Goal: Transaction & Acquisition: Purchase product/service

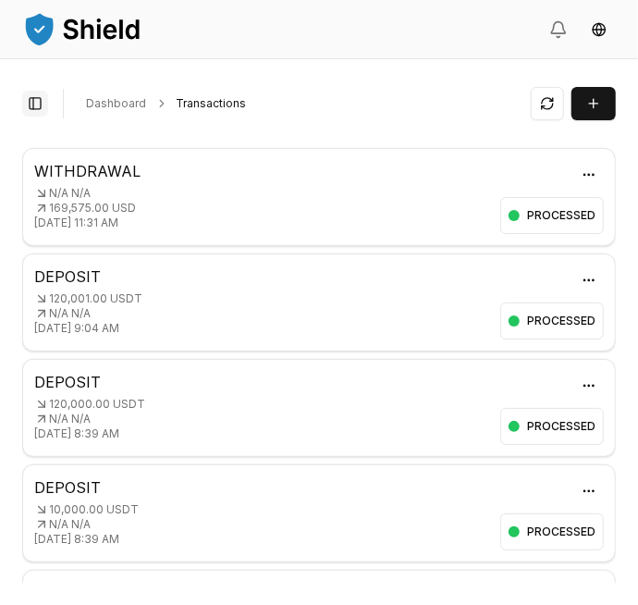
click at [42, 99] on button "Toggle Sidebar" at bounding box center [35, 104] width 26 height 26
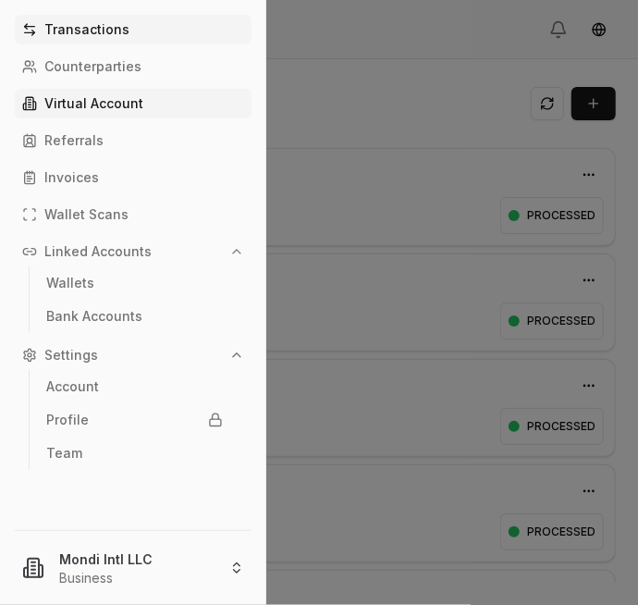
click at [119, 99] on p "Virtual Account" at bounding box center [93, 103] width 99 height 13
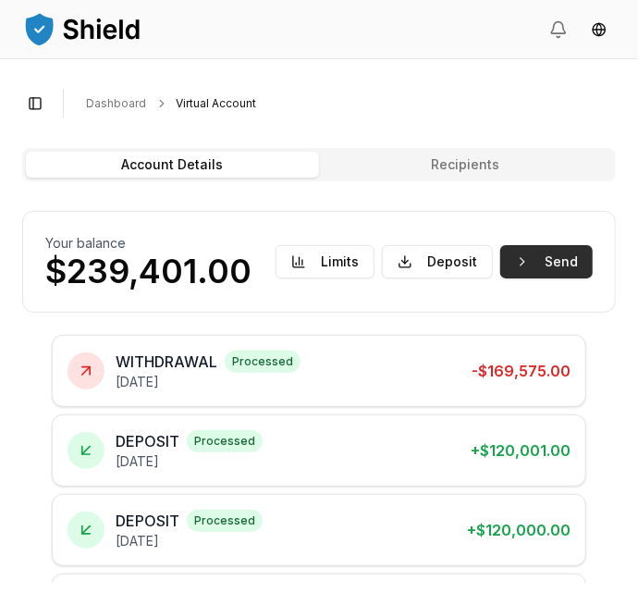
click at [550, 266] on button "Send" at bounding box center [547, 261] width 93 height 33
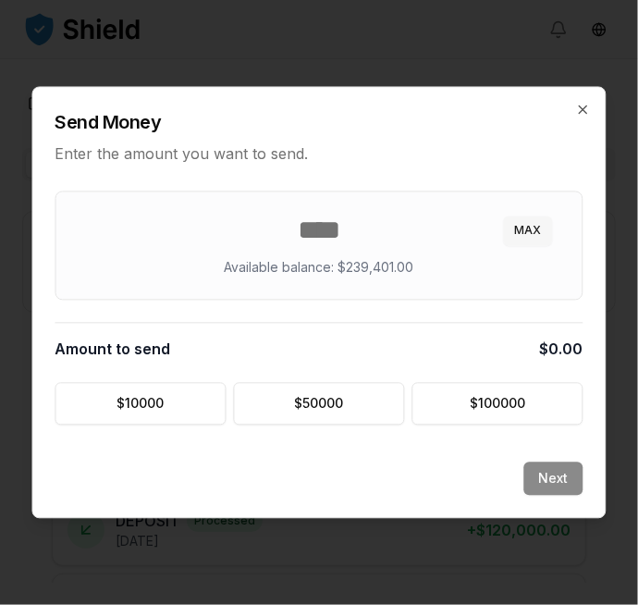
click at [519, 231] on button "MAX" at bounding box center [528, 231] width 49 height 30
type input "******"
click at [557, 474] on button "Next" at bounding box center [554, 479] width 59 height 33
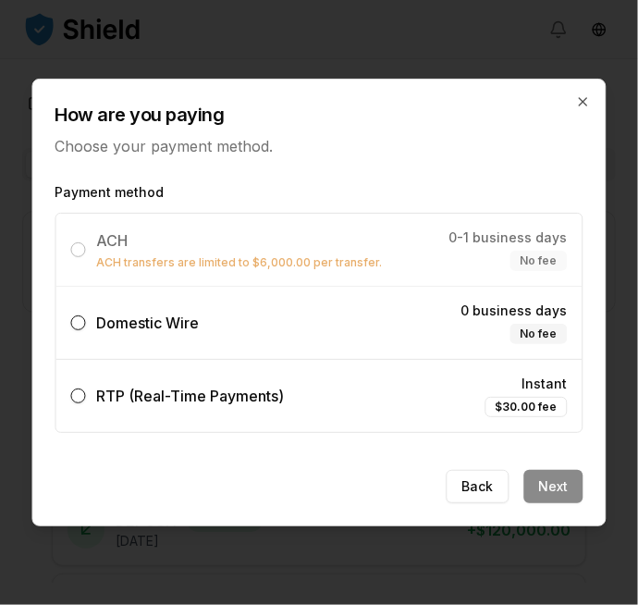
click at [312, 314] on label "Domestic Wire 0 business days No fee" at bounding box center [319, 323] width 526 height 72
click at [86, 315] on button "Domestic Wire 0 business days No fee" at bounding box center [78, 322] width 15 height 15
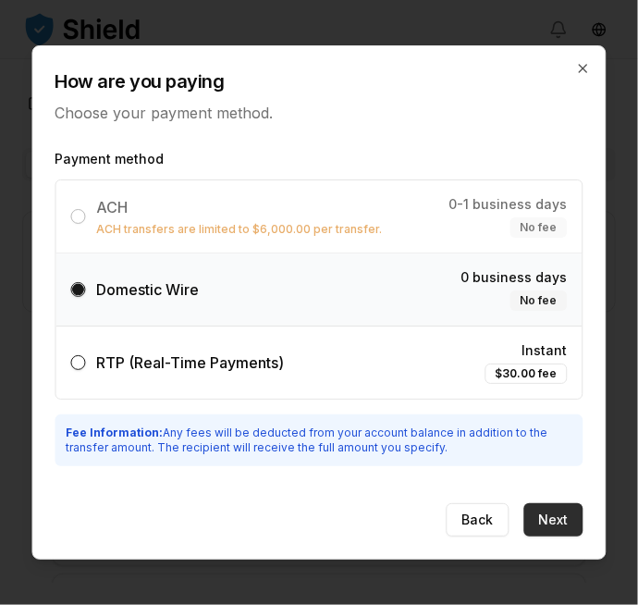
click at [560, 522] on button "Next" at bounding box center [554, 519] width 59 height 33
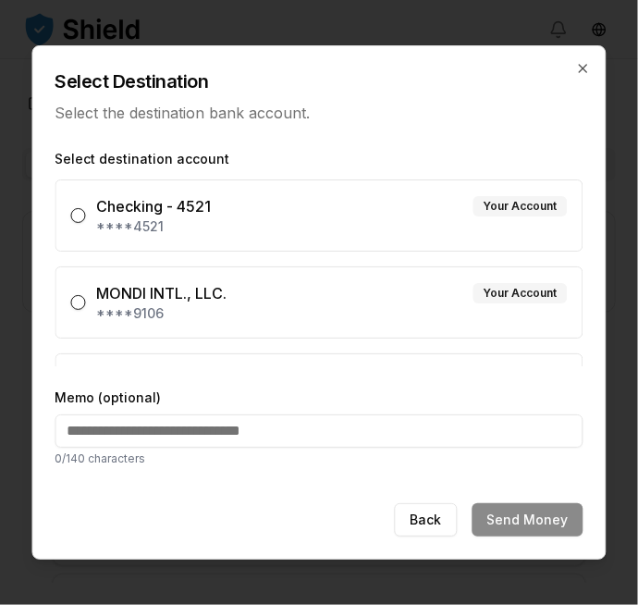
click at [403, 289] on div "MONDI INTL., LLC. Your Account" at bounding box center [332, 293] width 471 height 22
click at [86, 295] on button "MONDI INTL., LLC. Your Account ****9106" at bounding box center [78, 302] width 15 height 15
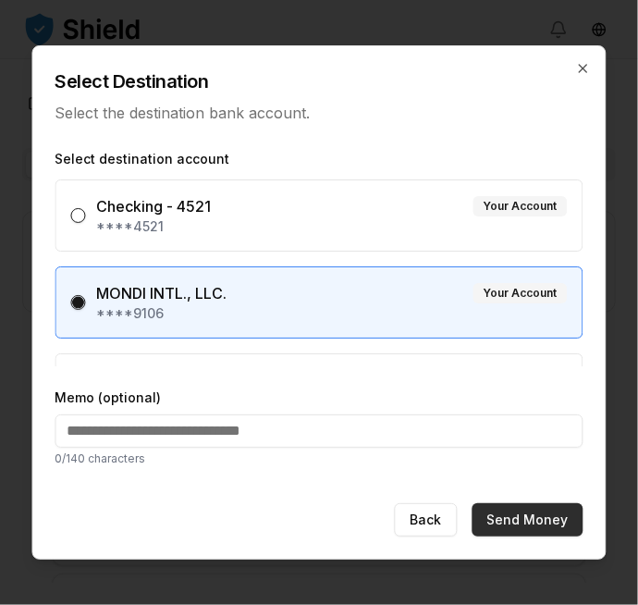
click at [547, 523] on button "Send Money" at bounding box center [528, 519] width 111 height 33
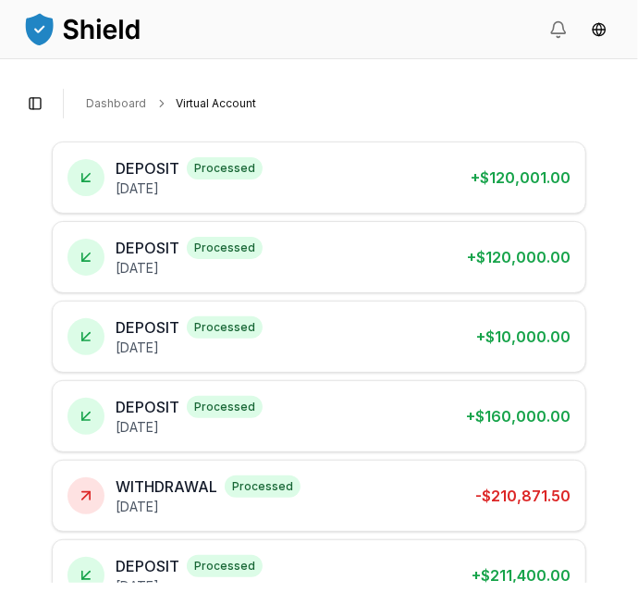
scroll to position [354, 0]
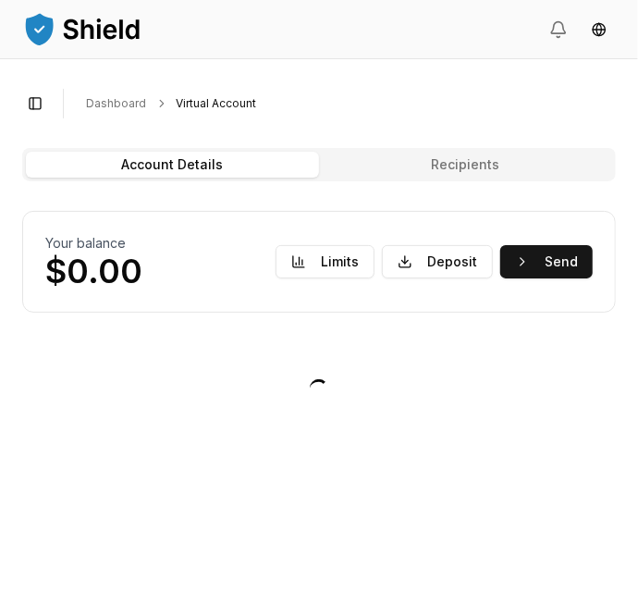
scroll to position [0, 0]
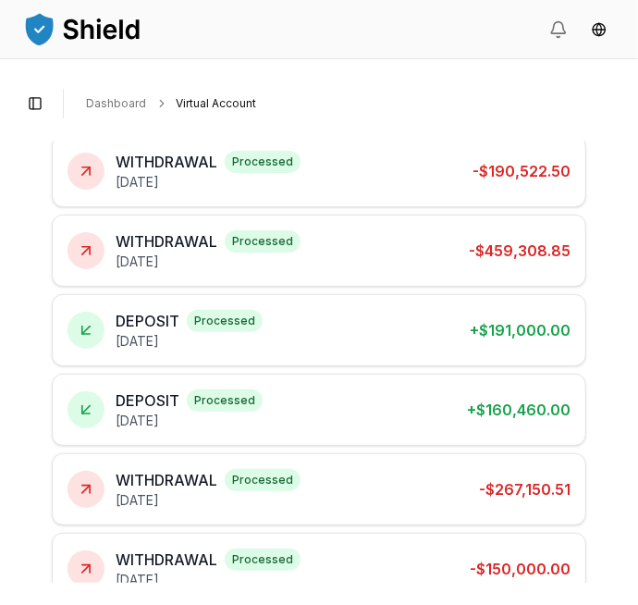
scroll to position [354, 0]
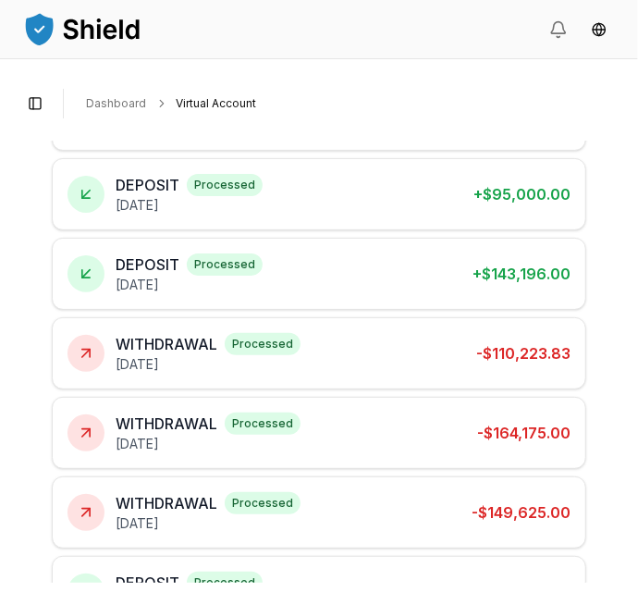
scroll to position [354, 0]
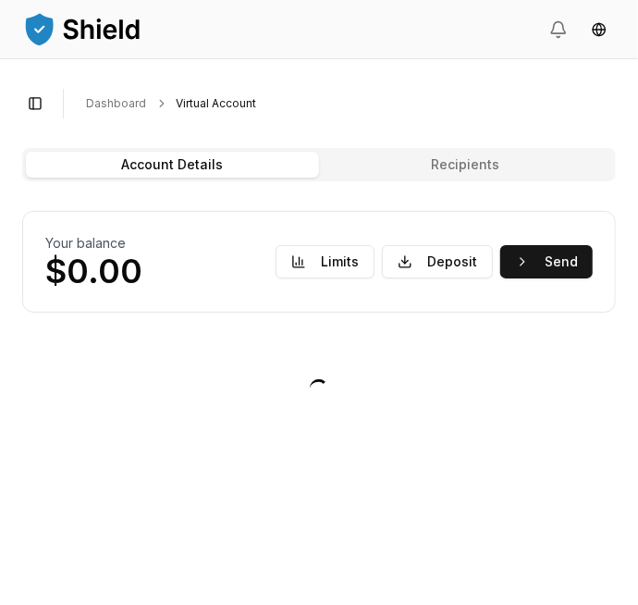
scroll to position [0, 0]
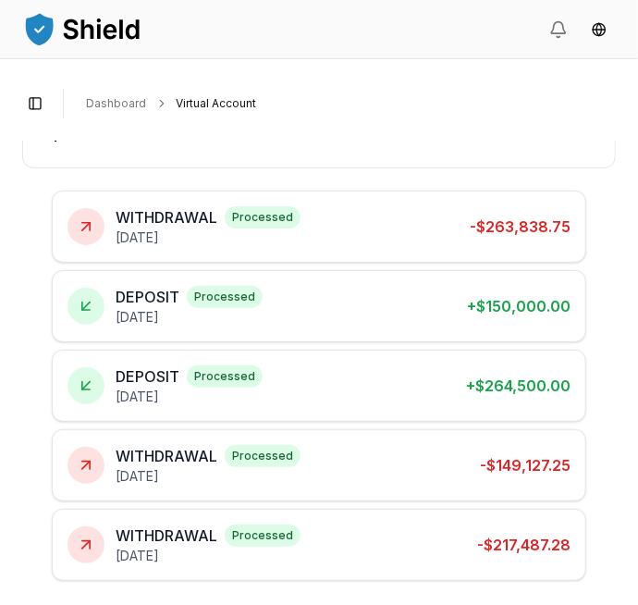
scroll to position [354, 0]
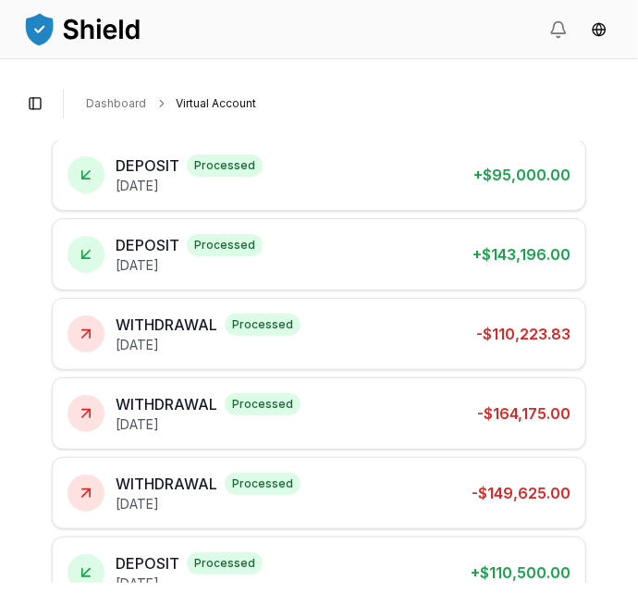
scroll to position [354, 0]
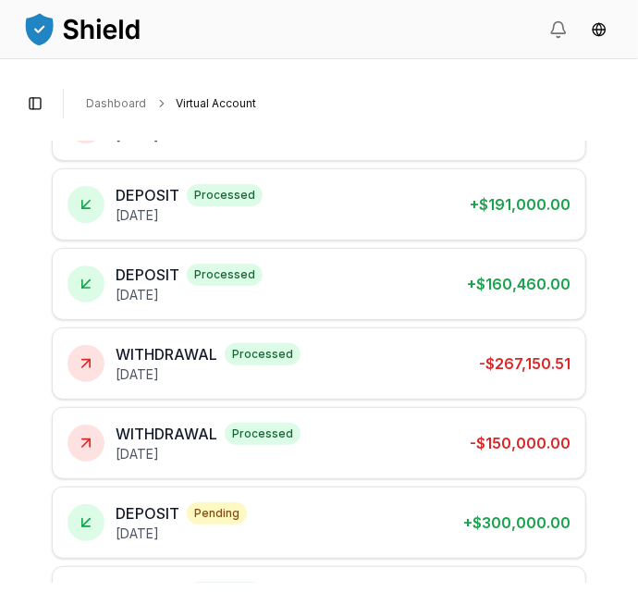
scroll to position [354, 0]
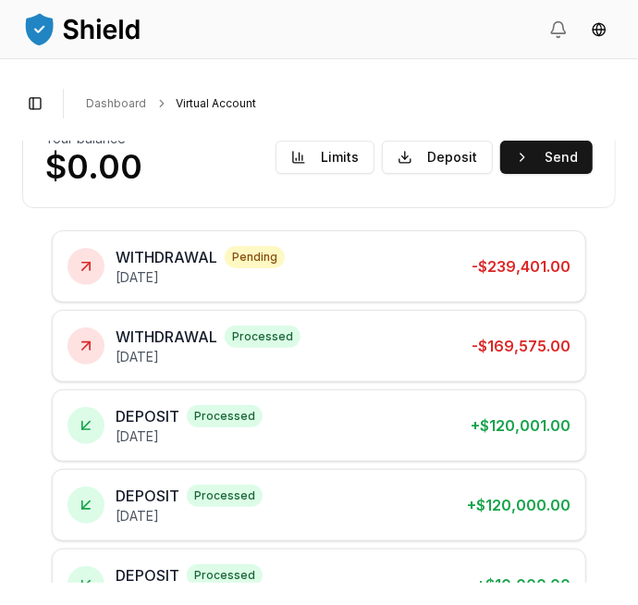
scroll to position [354, 0]
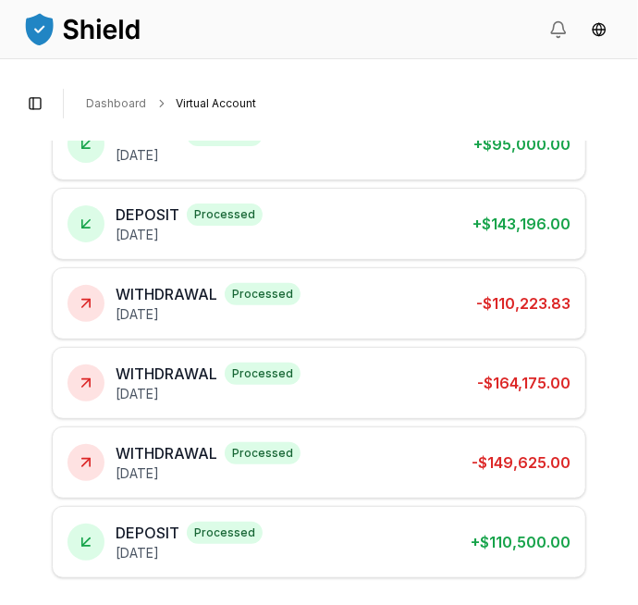
scroll to position [354, 0]
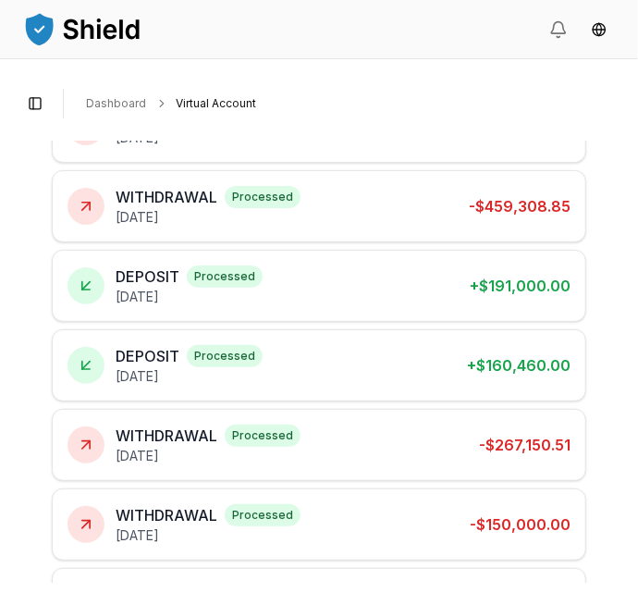
scroll to position [354, 0]
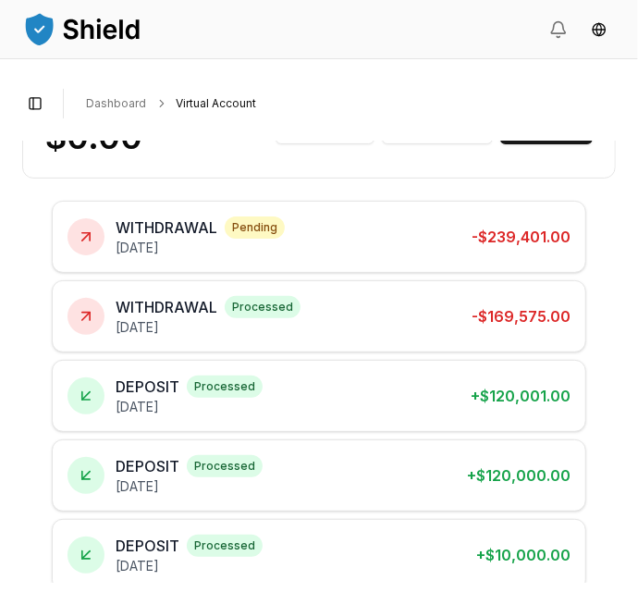
scroll to position [354, 0]
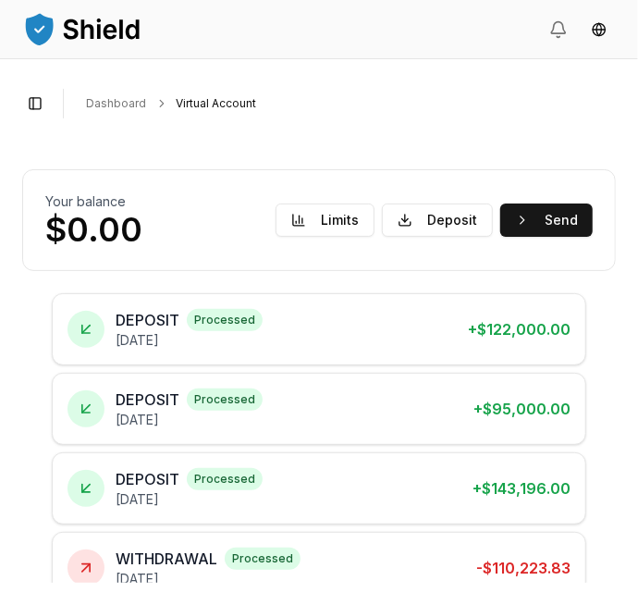
scroll to position [354, 0]
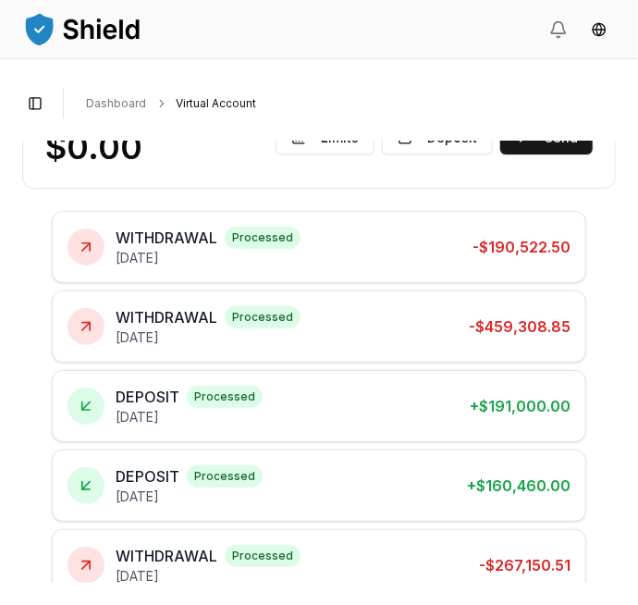
scroll to position [354, 0]
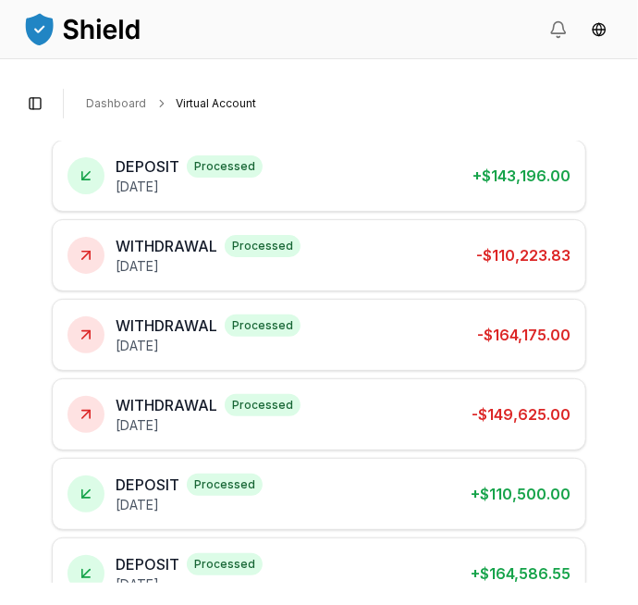
scroll to position [353, 0]
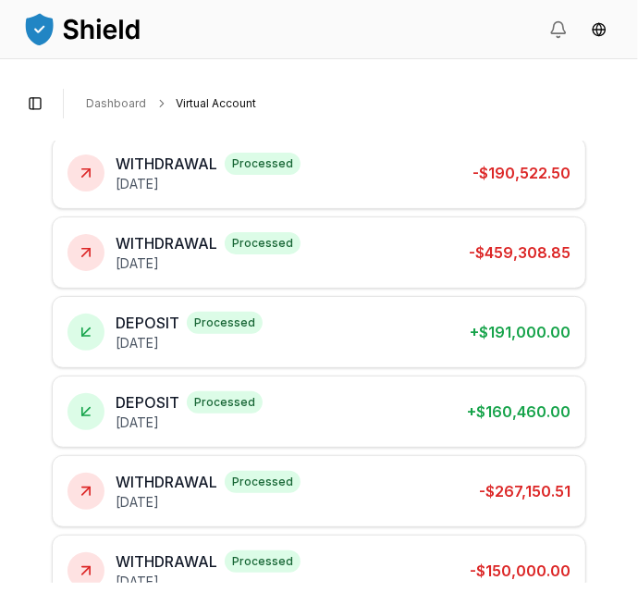
scroll to position [354, 0]
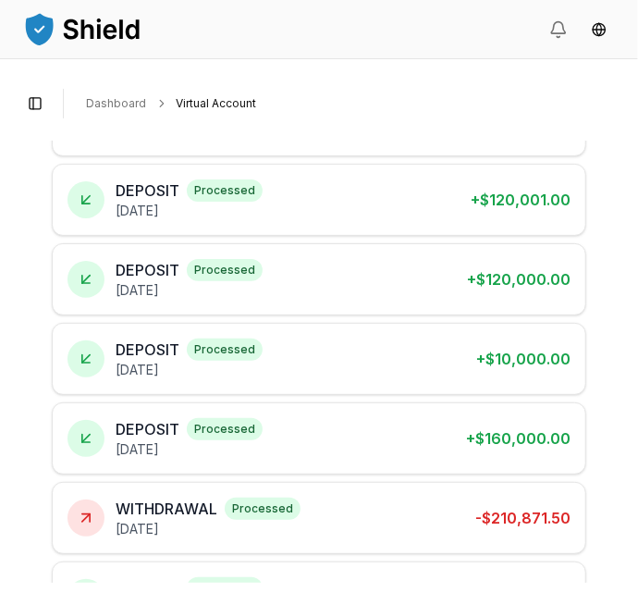
scroll to position [354, 0]
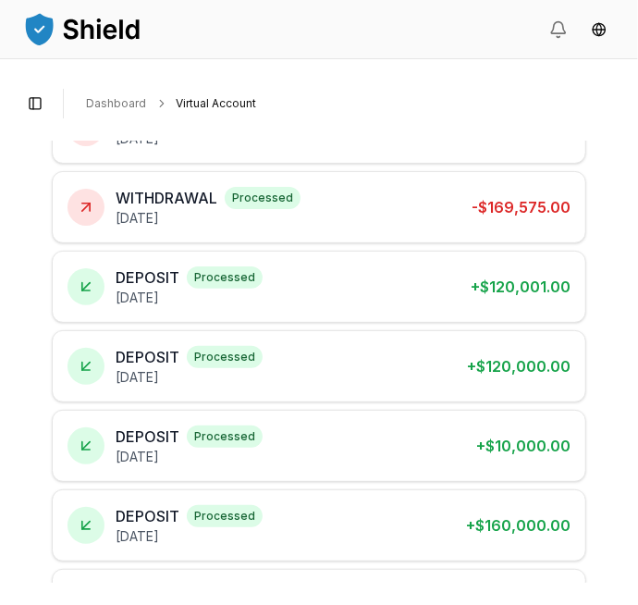
scroll to position [354, 0]
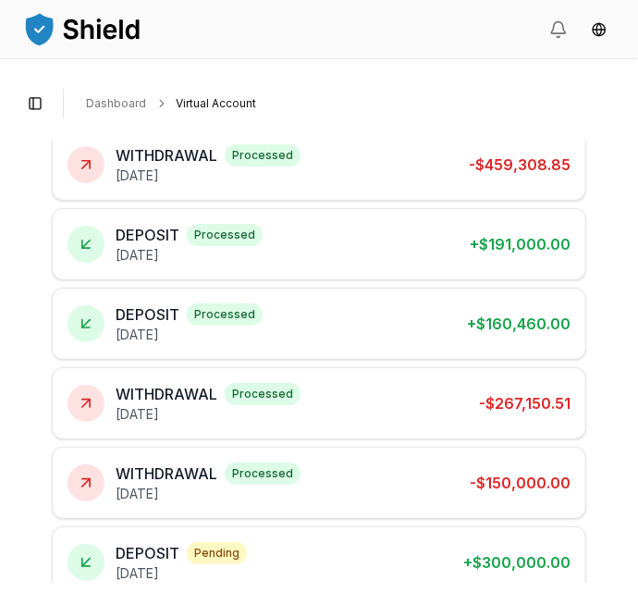
scroll to position [354, 0]
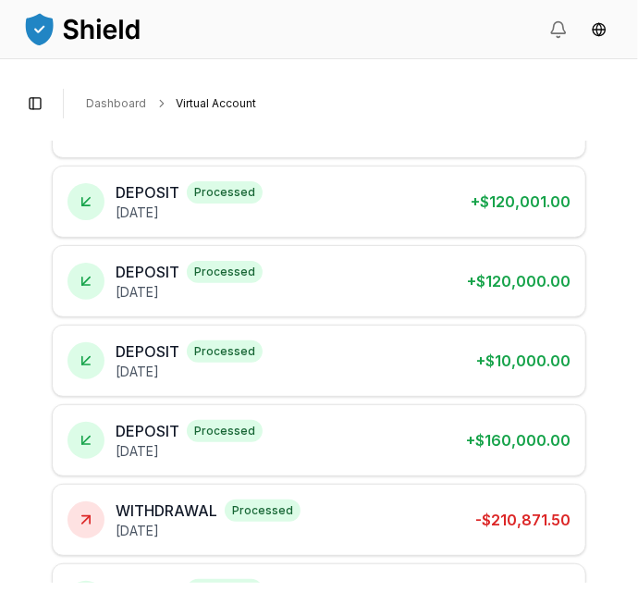
scroll to position [354, 0]
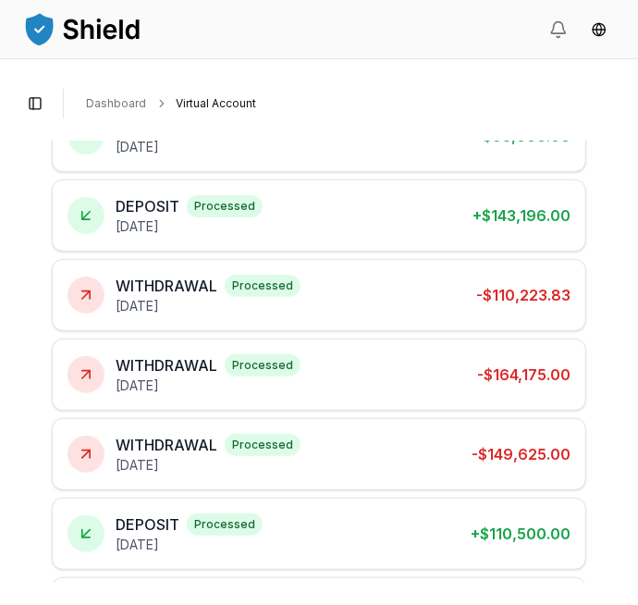
scroll to position [354, 0]
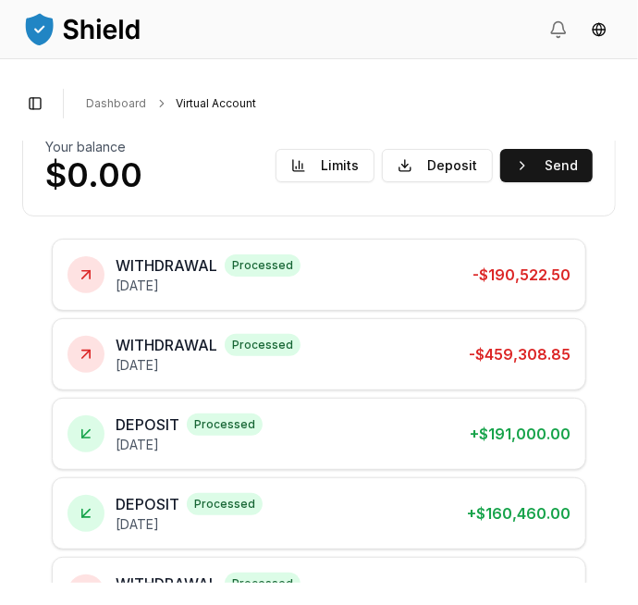
scroll to position [354, 0]
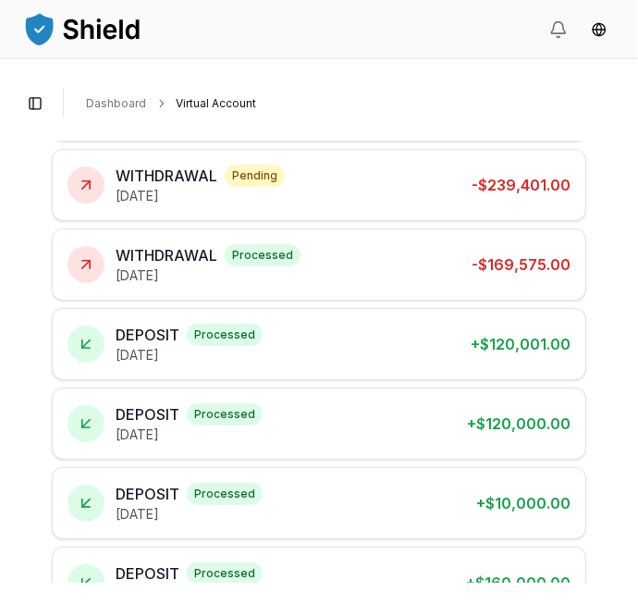
scroll to position [354, 0]
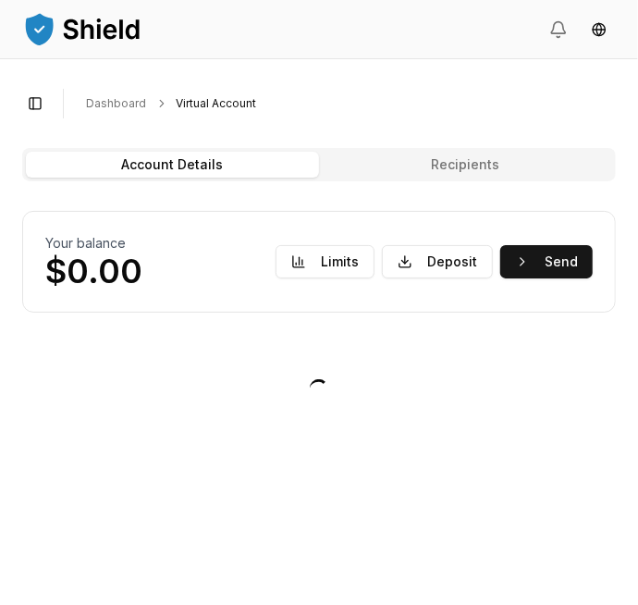
scroll to position [0, 0]
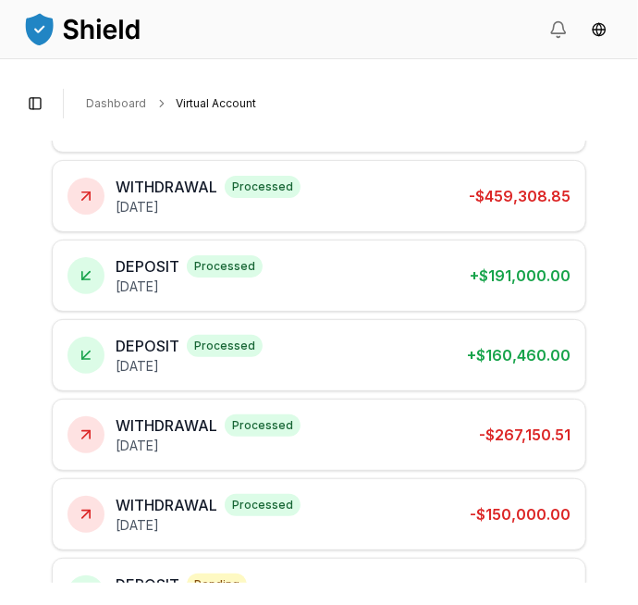
scroll to position [335, 0]
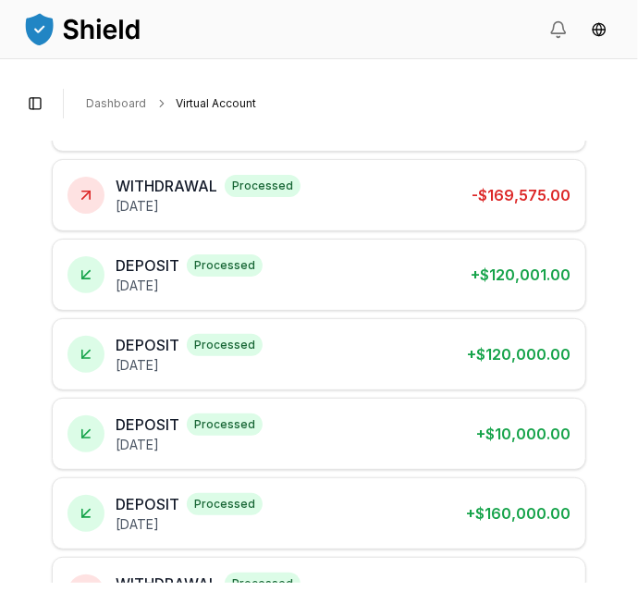
scroll to position [354, 0]
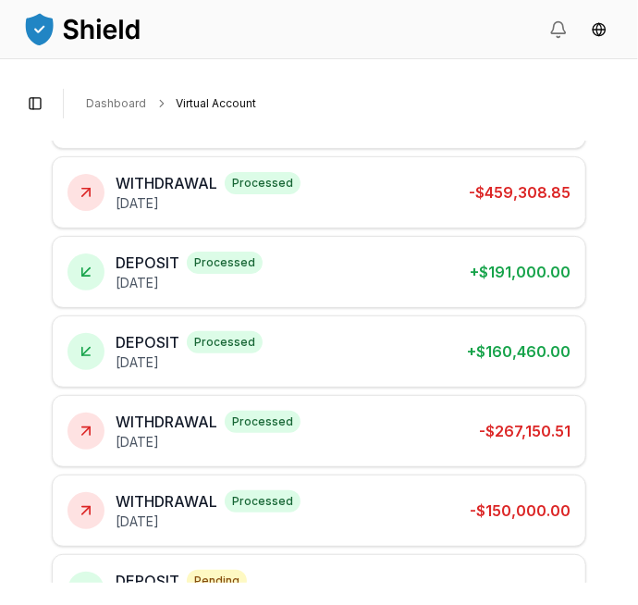
scroll to position [354, 0]
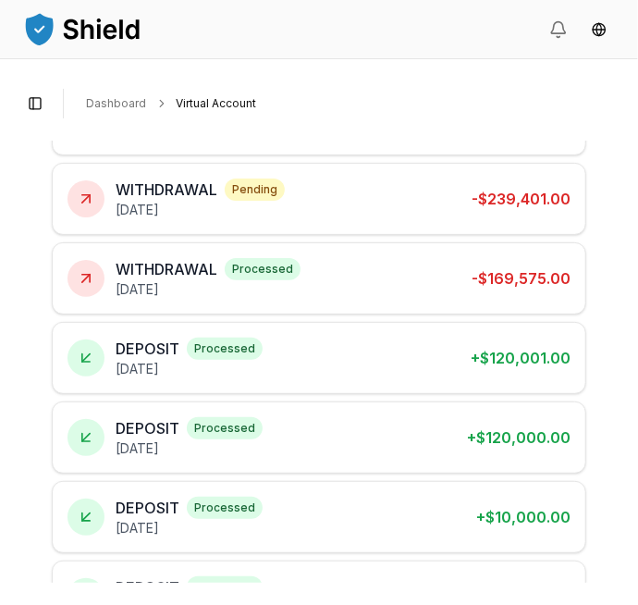
scroll to position [354, 0]
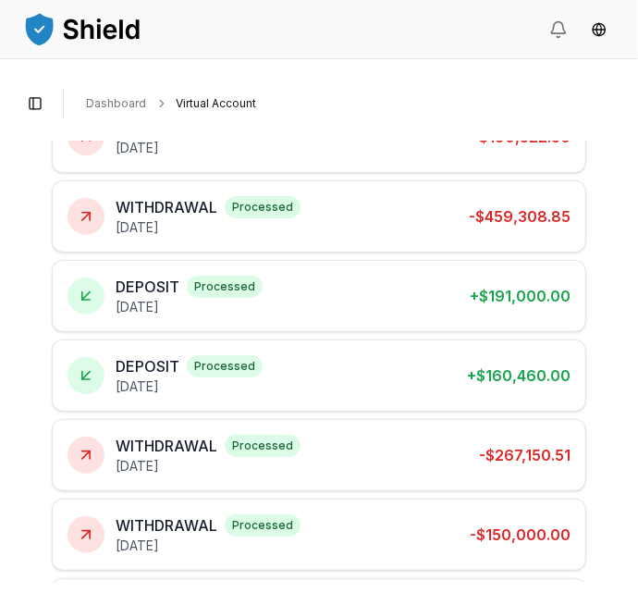
scroll to position [354, 0]
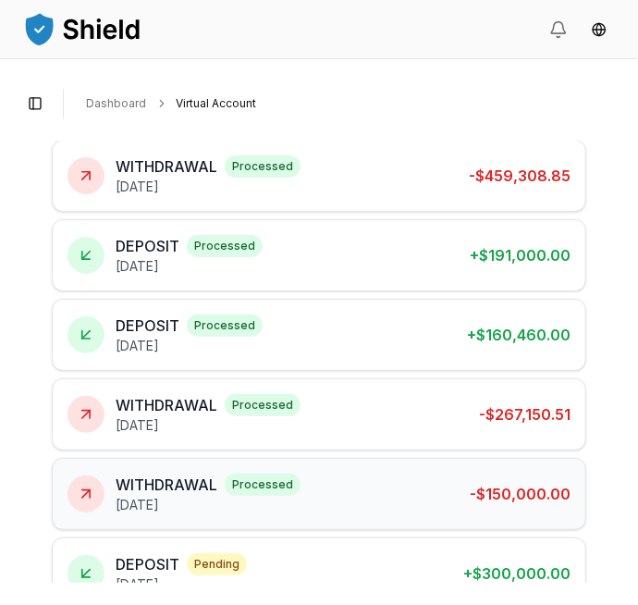
click at [381, 488] on div "WITHDRAWAL processed September 24, 2025 - $150,000.00" at bounding box center [319, 494] width 503 height 41
click at [252, 474] on span "processed" at bounding box center [263, 485] width 76 height 22
click at [255, 482] on span "processed" at bounding box center [263, 485] width 76 height 22
click at [456, 502] on div "WITHDRAWAL processed September 24, 2025 - $150,000.00" at bounding box center [319, 494] width 503 height 41
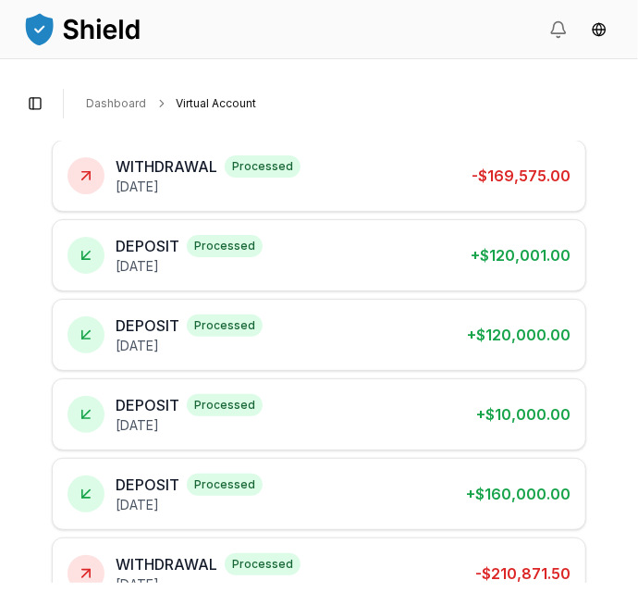
scroll to position [0, 0]
